Goal: Check status

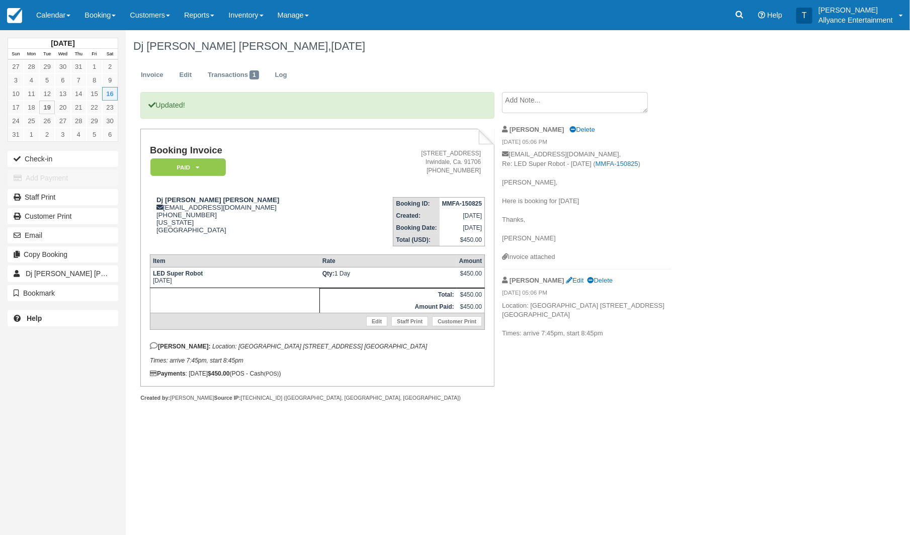
click at [51, 10] on link "Calendar" at bounding box center [53, 15] width 48 height 30
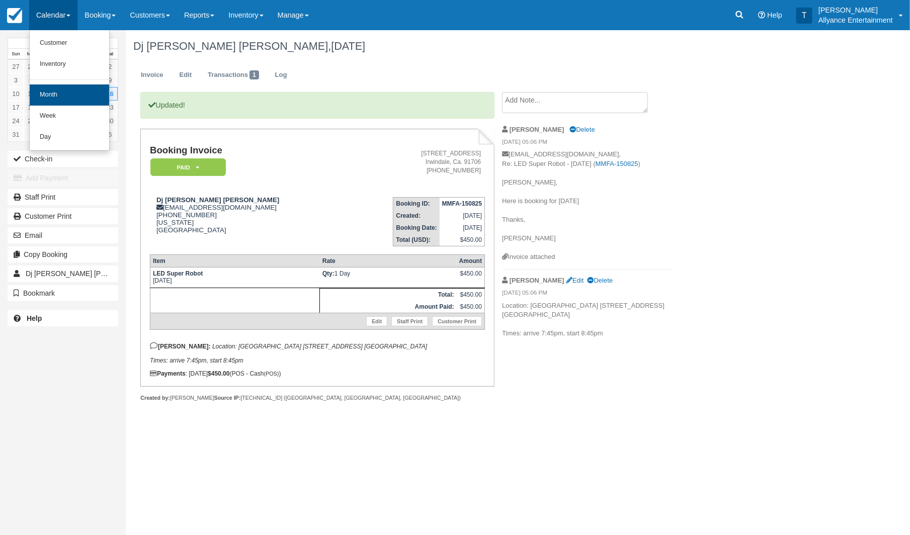
click at [54, 94] on link "Month" at bounding box center [70, 95] width 80 height 21
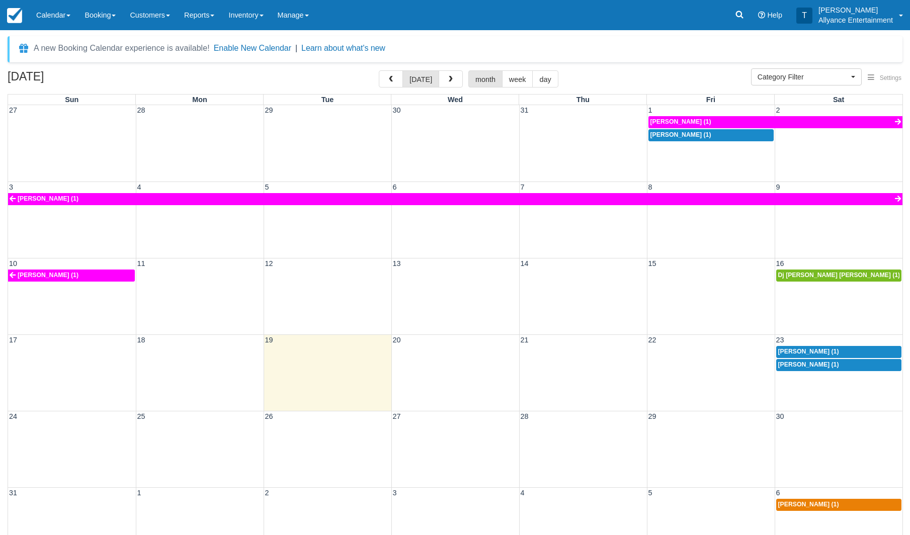
select select
click at [440, 71] on button "button" at bounding box center [451, 78] width 24 height 17
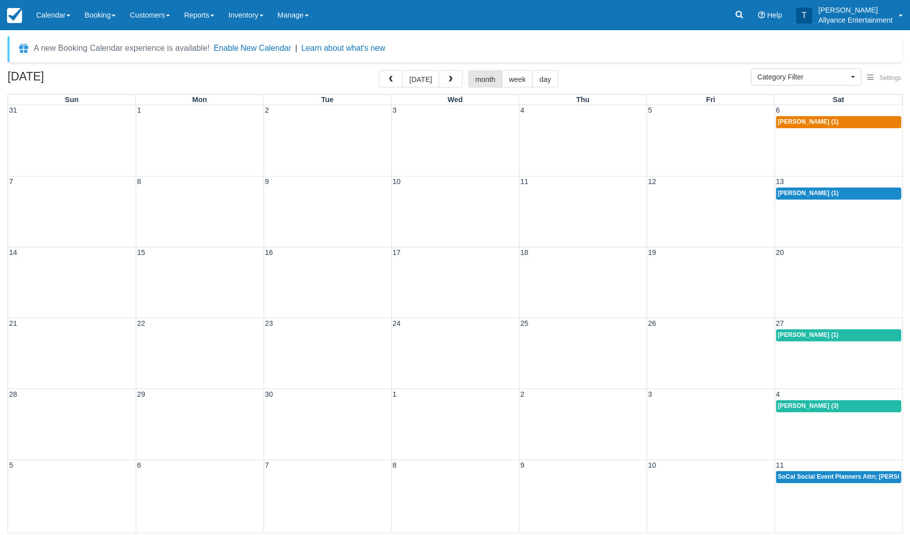
click at [801, 348] on div "21 22 23 24 25 26 27 Angela Arista (1)" at bounding box center [455, 353] width 895 height 71
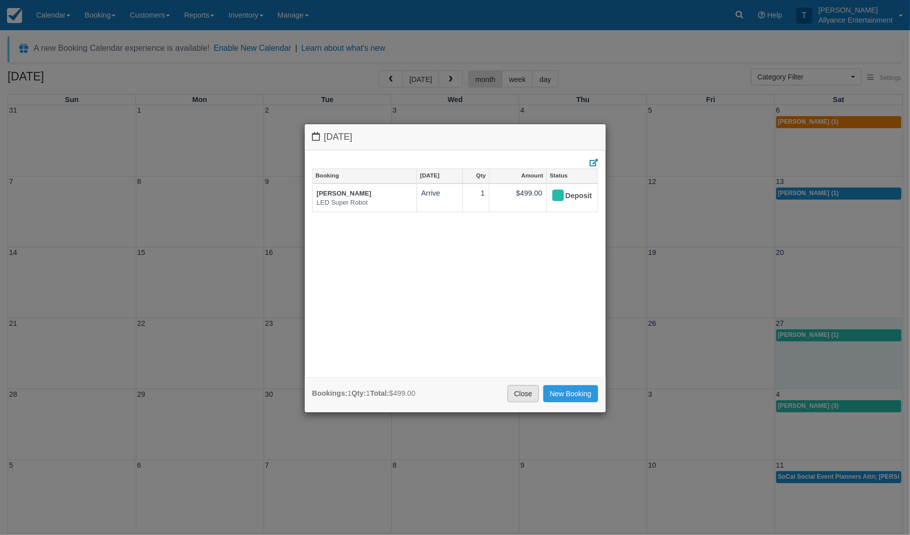
click at [524, 392] on link "Close" at bounding box center [523, 394] width 31 height 17
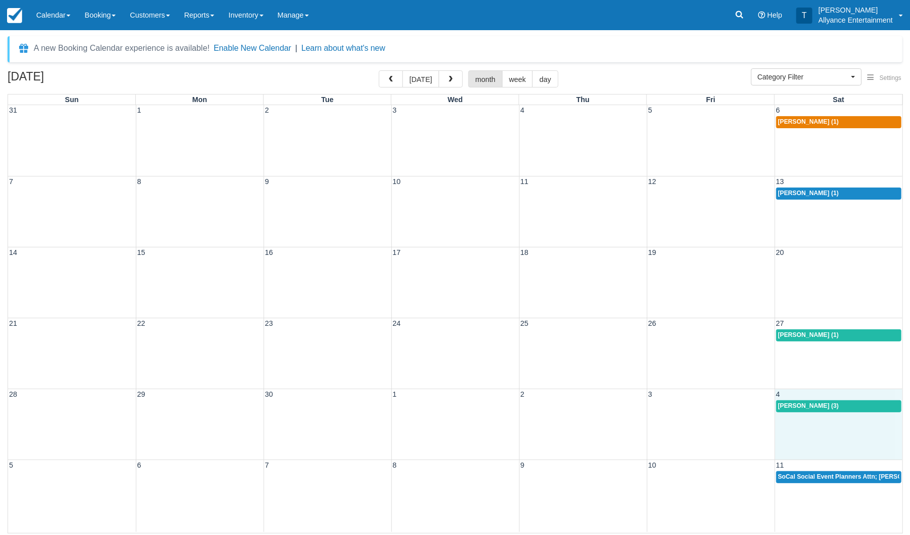
click at [819, 419] on div "28 29 30 1 2 3 4 Evelin Molina (3)" at bounding box center [455, 424] width 895 height 71
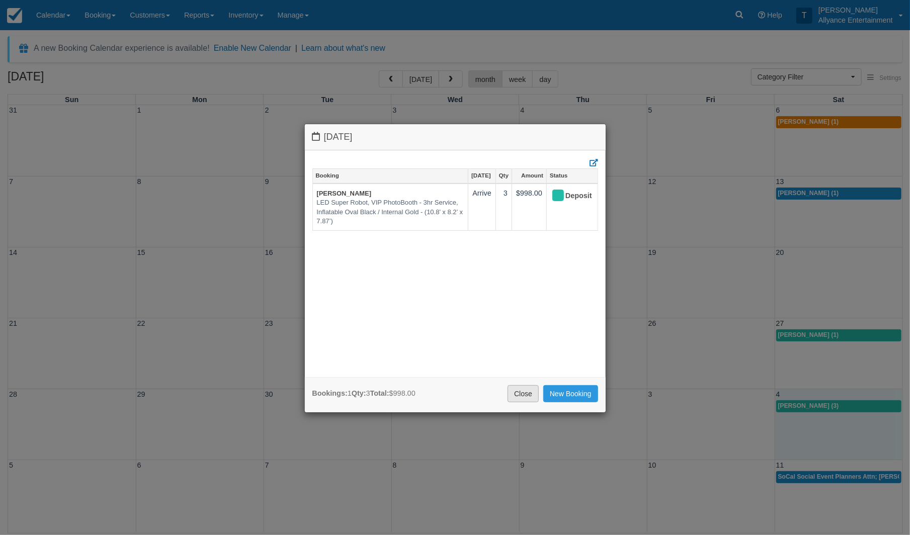
click at [529, 394] on link "Close" at bounding box center [523, 394] width 31 height 17
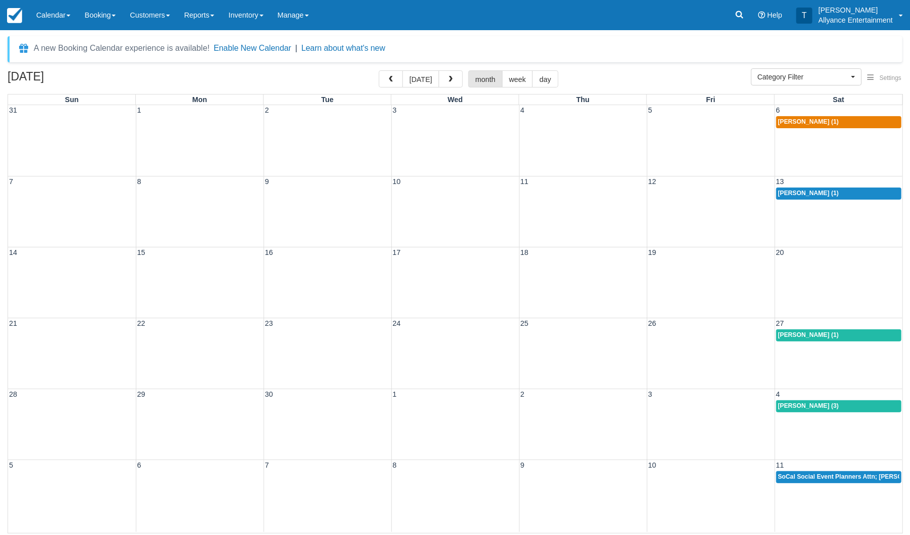
click at [803, 492] on div "5 6 7 8 9 10 11 SoCal Social Event Planners Attn; Janine (2)" at bounding box center [455, 496] width 895 height 72
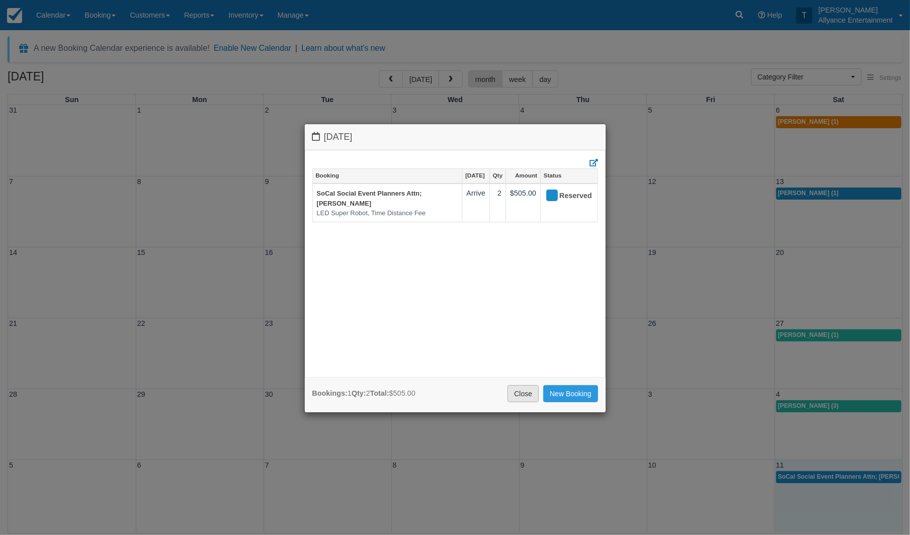
click at [522, 392] on link "Close" at bounding box center [523, 394] width 31 height 17
